Goal: Transaction & Acquisition: Purchase product/service

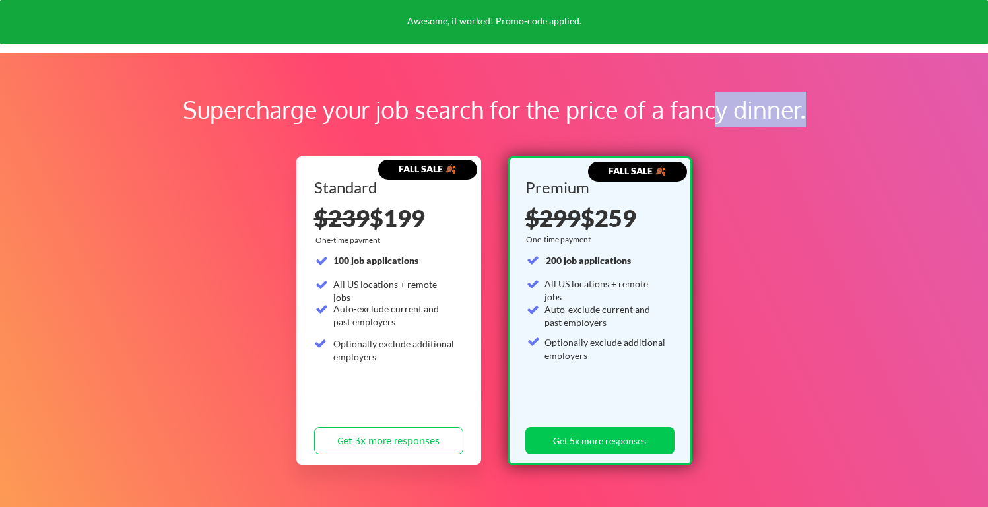
drag, startPoint x: 724, startPoint y: 135, endPoint x: 726, endPoint y: 121, distance: 13.3
click at [726, 121] on div "Supercharge your job search for the price of a fancy dinner." at bounding box center [493, 116] width 845 height 49
click at [728, 121] on div "Supercharge your job search for the price of a fancy dinner." at bounding box center [493, 110] width 819 height 36
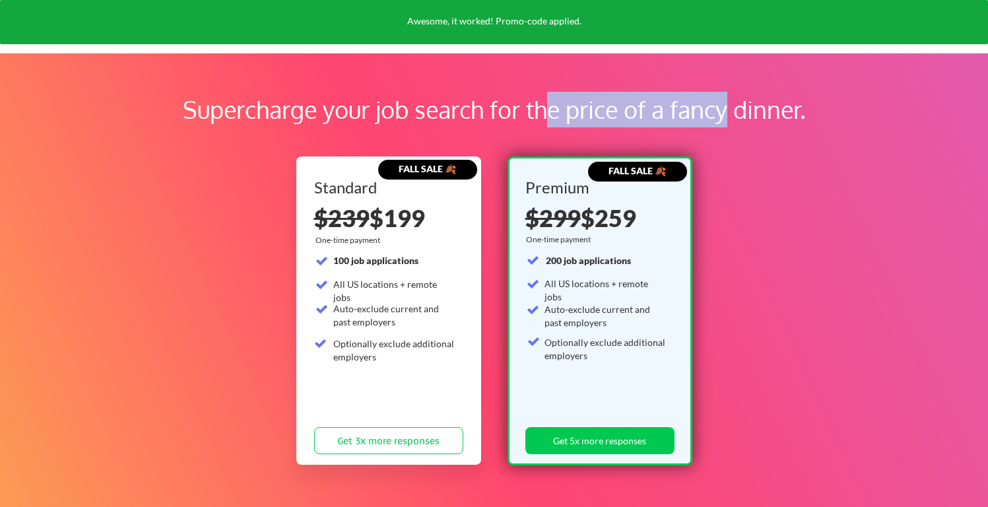
drag, startPoint x: 728, startPoint y: 121, endPoint x: 570, endPoint y: 100, distance: 159.8
click at [570, 100] on div "Supercharge your job search for the price of a fancy dinner." at bounding box center [493, 110] width 819 height 36
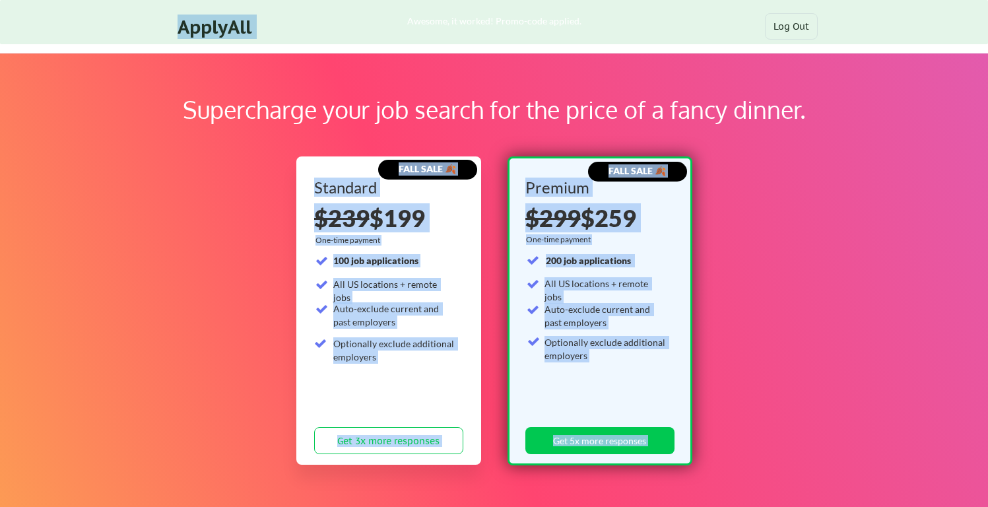
drag, startPoint x: 534, startPoint y: 13, endPoint x: 683, endPoint y: 133, distance: 191.8
click at [683, 133] on body "Supercharge your job search for the price of a fancy dinner. FALL SALE 🍂 Standa…" at bounding box center [494, 253] width 988 height 507
click at [683, 133] on div "Supercharge your job search for the price of a fancy dinner." at bounding box center [493, 116] width 845 height 49
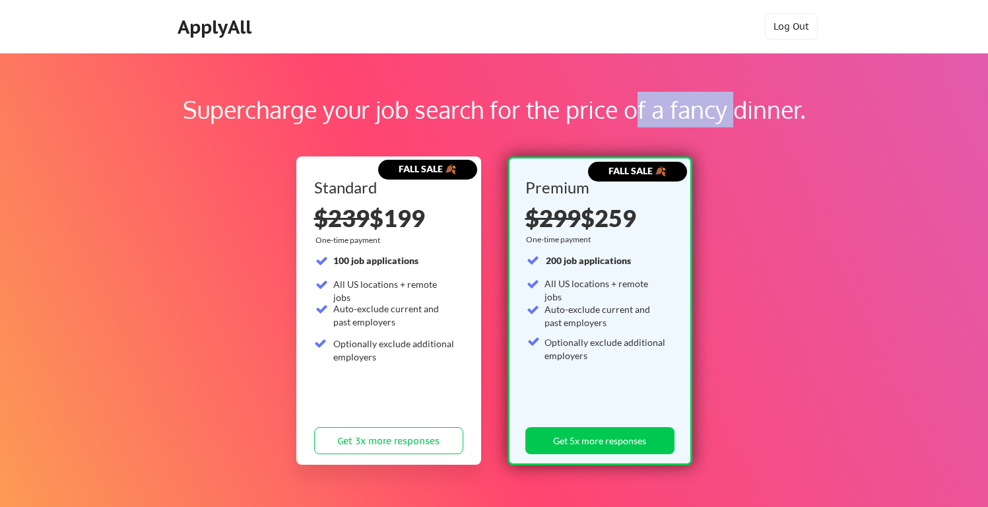
drag, startPoint x: 633, startPoint y: 126, endPoint x: 736, endPoint y: 126, distance: 102.9
click at [734, 126] on div "Supercharge your job search for the price of a fancy dinner." at bounding box center [493, 110] width 819 height 36
click at [736, 126] on div "Supercharge your job search for the price of a fancy dinner." at bounding box center [493, 110] width 819 height 36
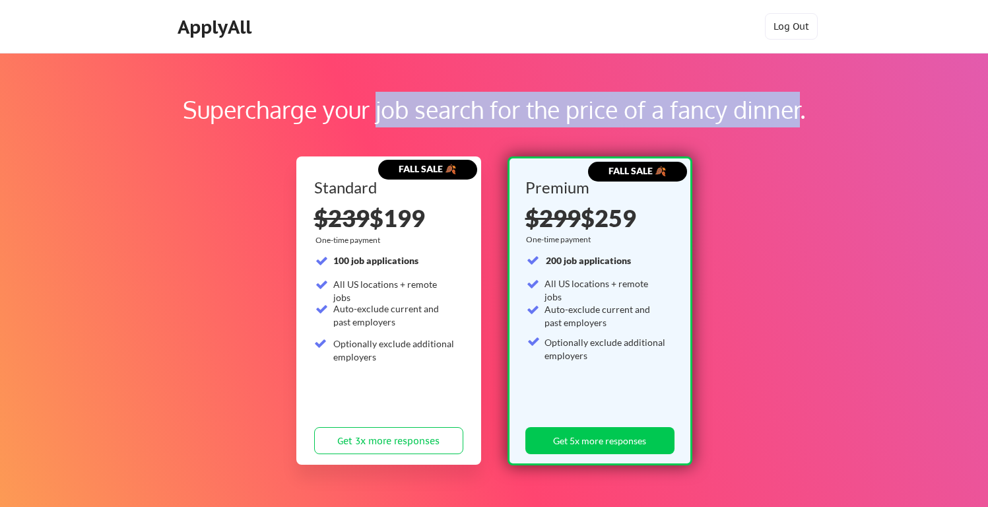
drag, startPoint x: 732, startPoint y: 126, endPoint x: 394, endPoint y: 126, distance: 337.8
click at [394, 126] on div "Supercharge your job search for the price of a fancy dinner." at bounding box center [493, 110] width 819 height 36
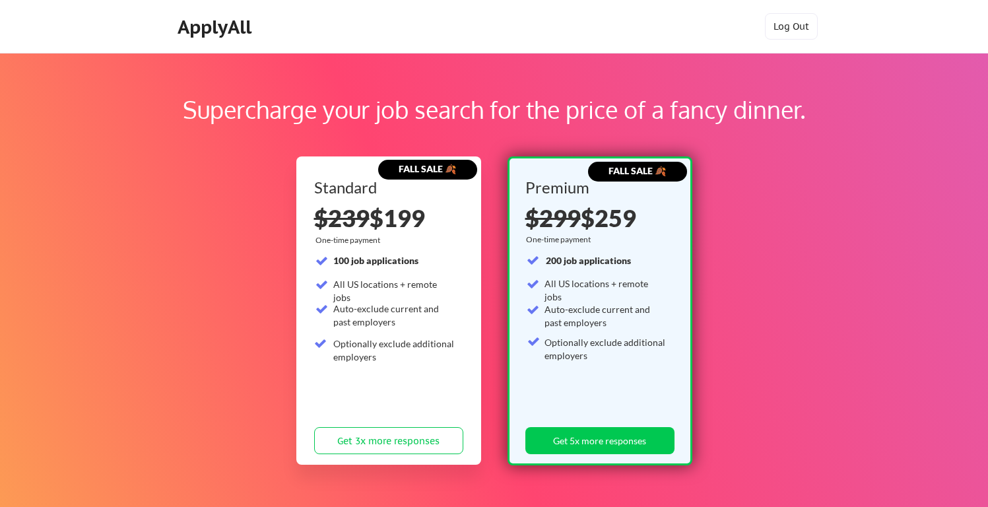
drag, startPoint x: 396, startPoint y: 179, endPoint x: 620, endPoint y: 184, distance: 223.7
click at [620, 184] on div "FALL SALE 🍂 Standard $239 $199 One-time payment 100 job applications All US loc…" at bounding box center [494, 310] width 396 height 309
click at [620, 184] on div "Premium" at bounding box center [597, 187] width 144 height 16
